Goal: Check status: Check status

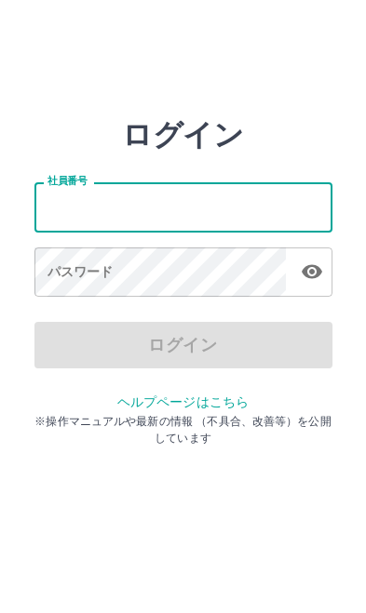
type input "*******"
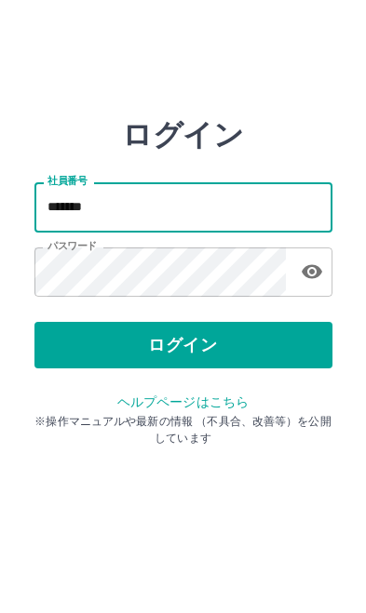
click at [275, 346] on button "ログイン" at bounding box center [183, 345] width 298 height 47
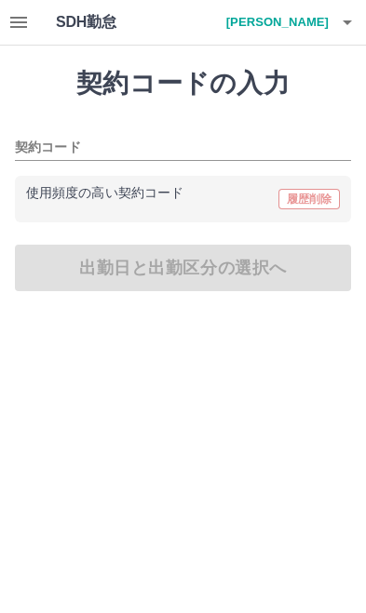
click at [25, 25] on icon "button" at bounding box center [18, 22] width 22 height 22
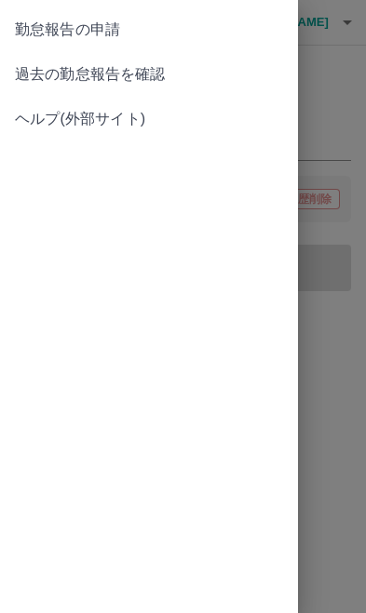
click at [129, 80] on span "過去の勤怠報告を確認" at bounding box center [149, 74] width 268 height 22
